Goal: Navigation & Orientation: Understand site structure

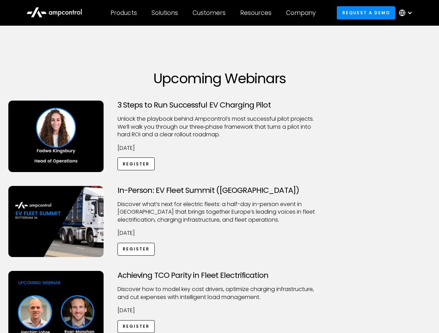
click at [214, 13] on div "Customers" at bounding box center [208, 13] width 33 height 8
click at [123, 13] on div "Products" at bounding box center [123, 13] width 26 height 8
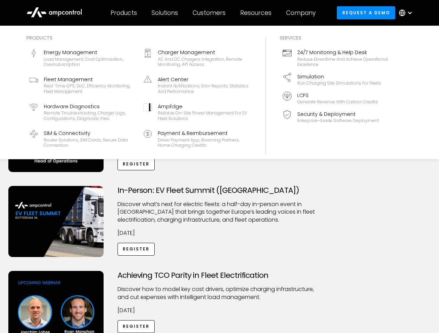
click at [165, 13] on div "Solutions" at bounding box center [164, 13] width 26 height 8
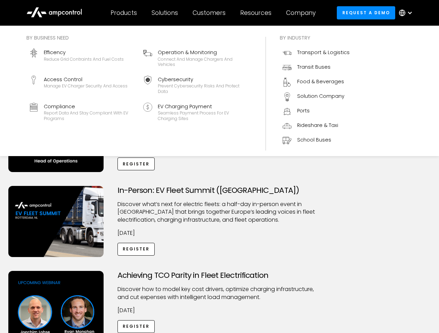
click at [210, 13] on div "Customers" at bounding box center [208, 13] width 33 height 8
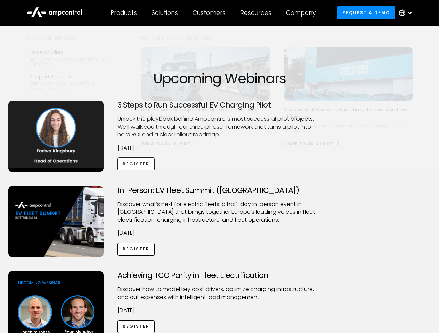
click at [257, 13] on div "Resources" at bounding box center [255, 13] width 31 height 8
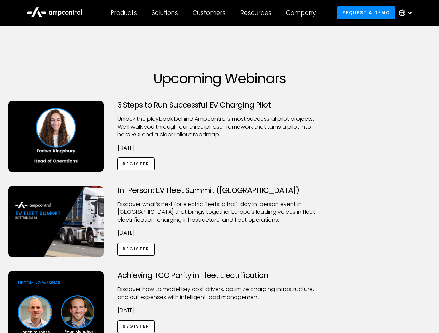
click at [303, 13] on div "Company" at bounding box center [301, 13] width 30 height 8
click at [407, 13] on div at bounding box center [410, 13] width 6 height 6
